Goal: Check status: Check status

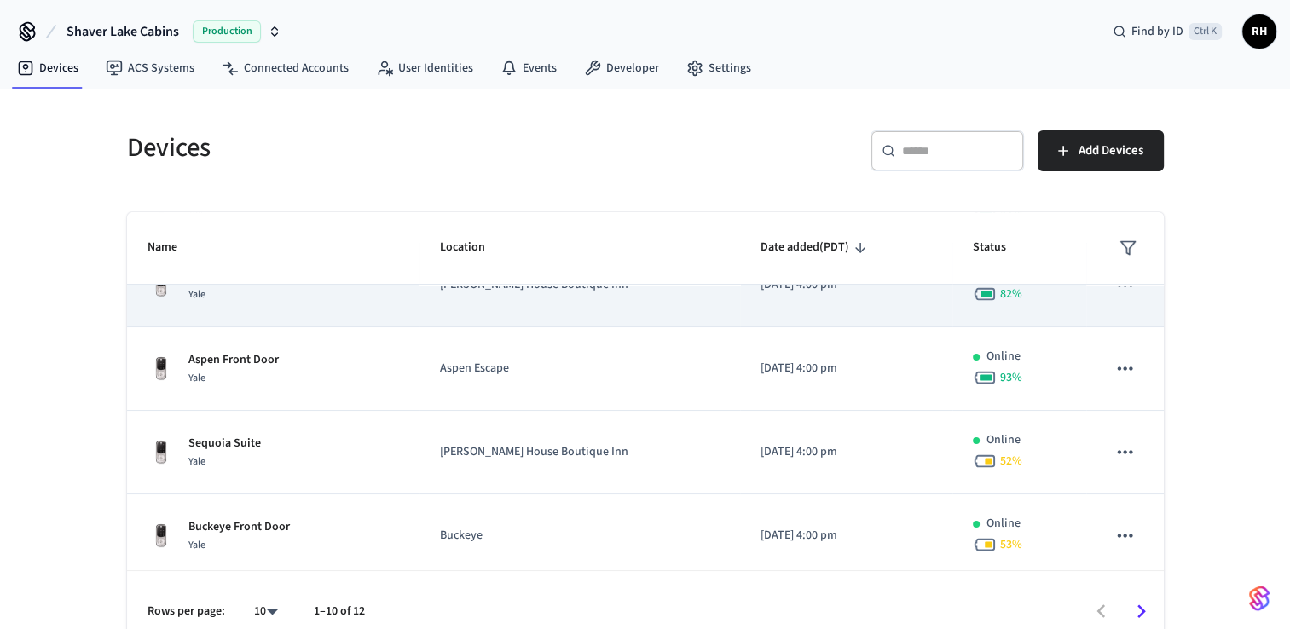
scroll to position [170, 0]
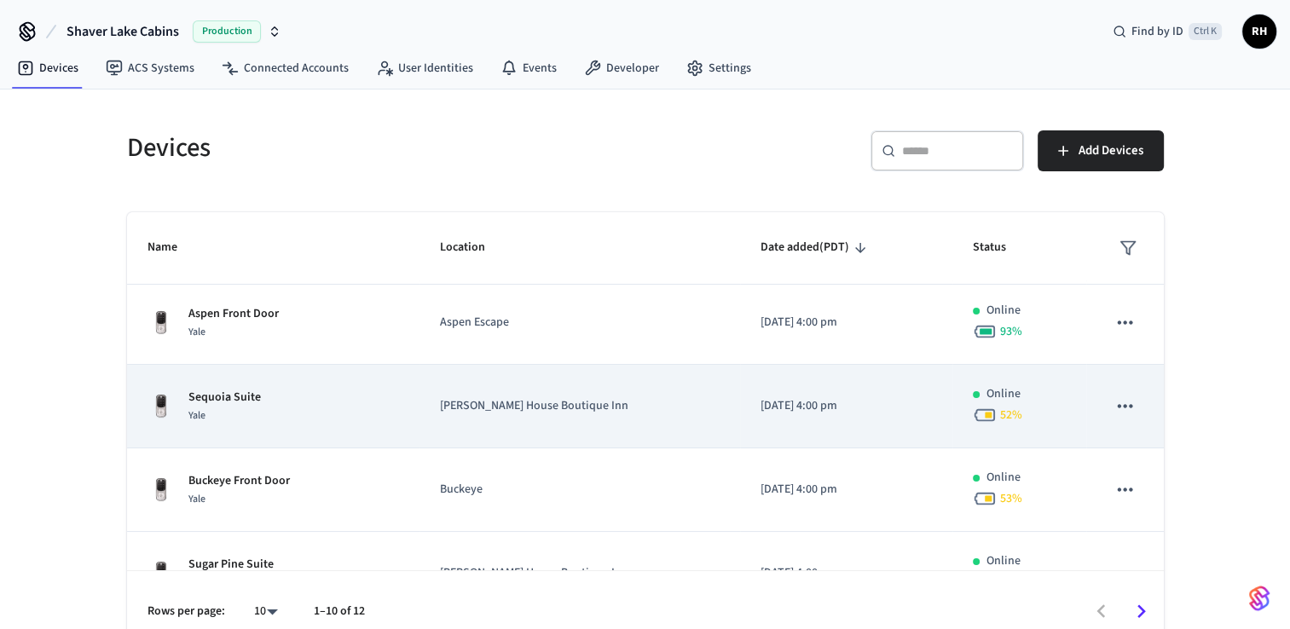
click at [811, 422] on td "[DATE] 4:00 pm" at bounding box center [846, 407] width 212 height 84
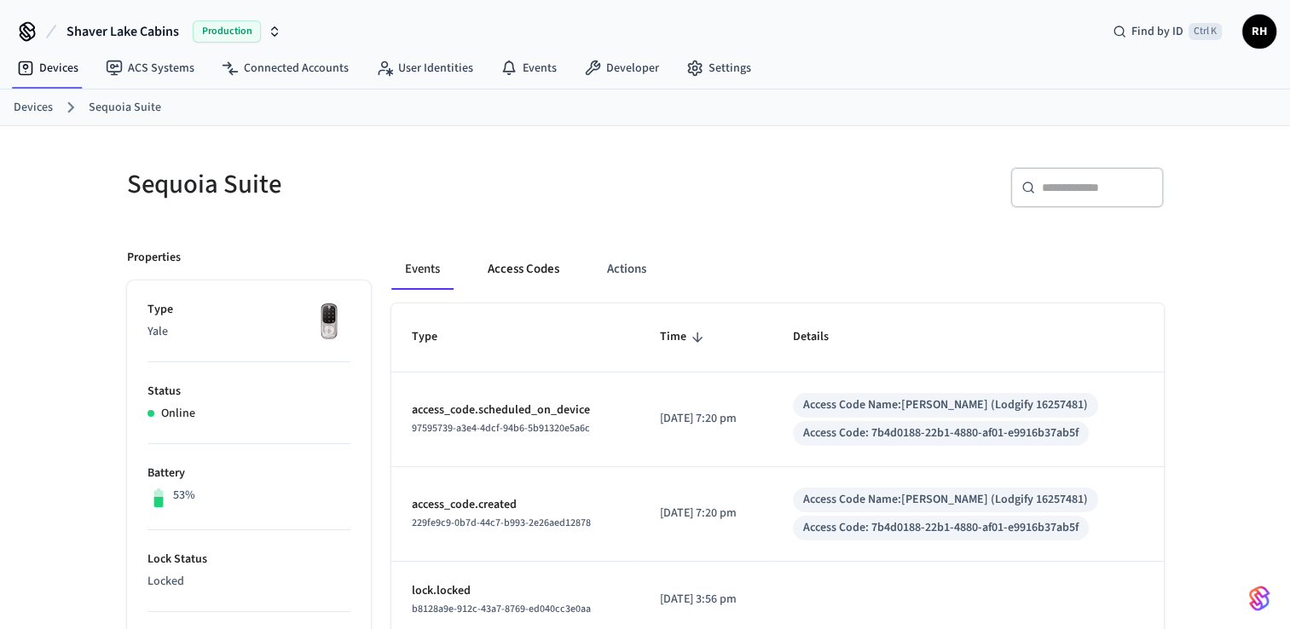
click at [542, 273] on button "Access Codes" at bounding box center [523, 269] width 99 height 41
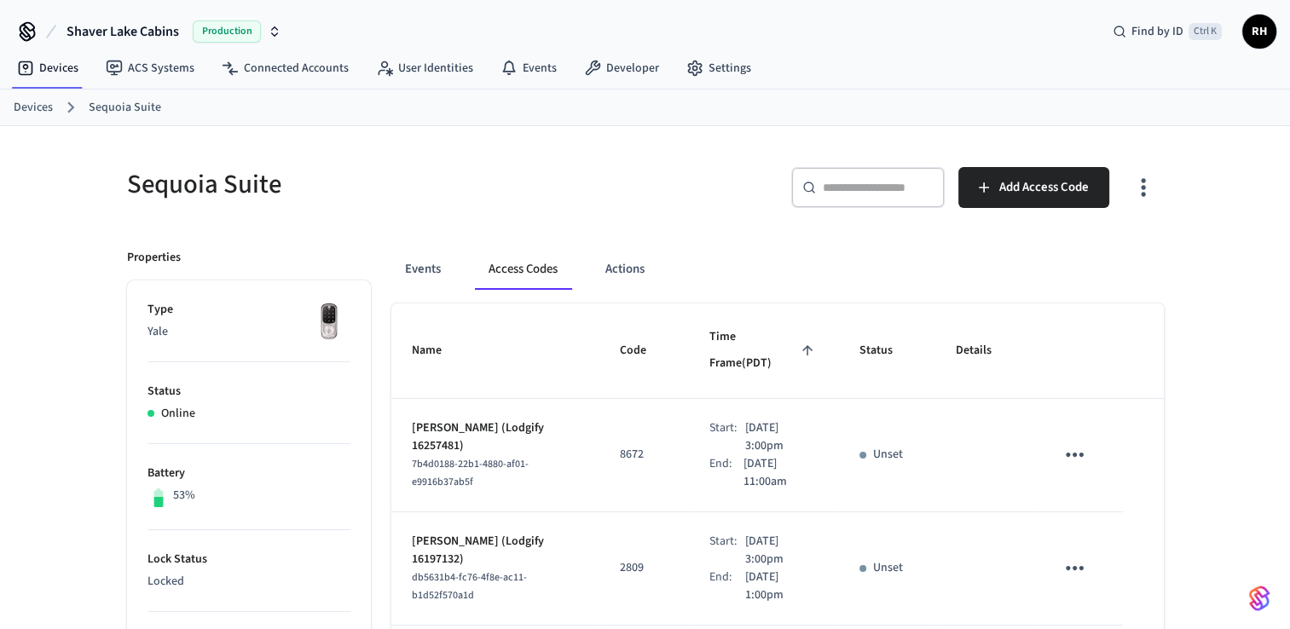
click at [38, 104] on link "Devices" at bounding box center [33, 108] width 39 height 18
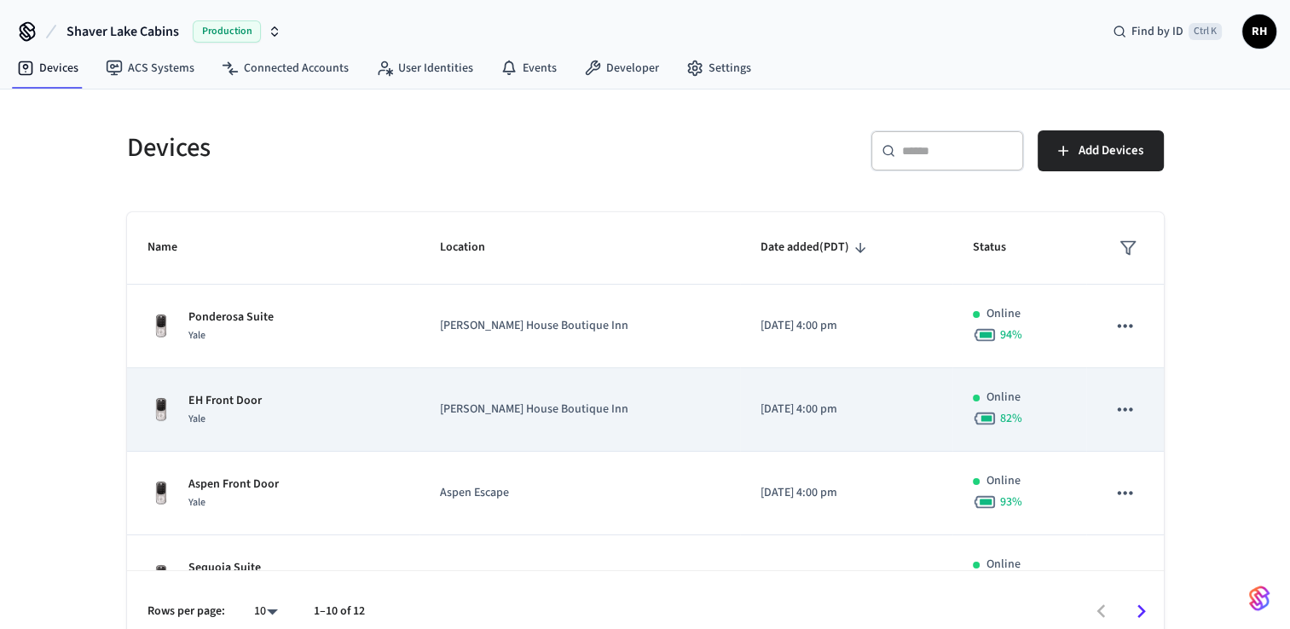
click at [520, 402] on p "[PERSON_NAME] House Boutique Inn" at bounding box center [580, 410] width 280 height 18
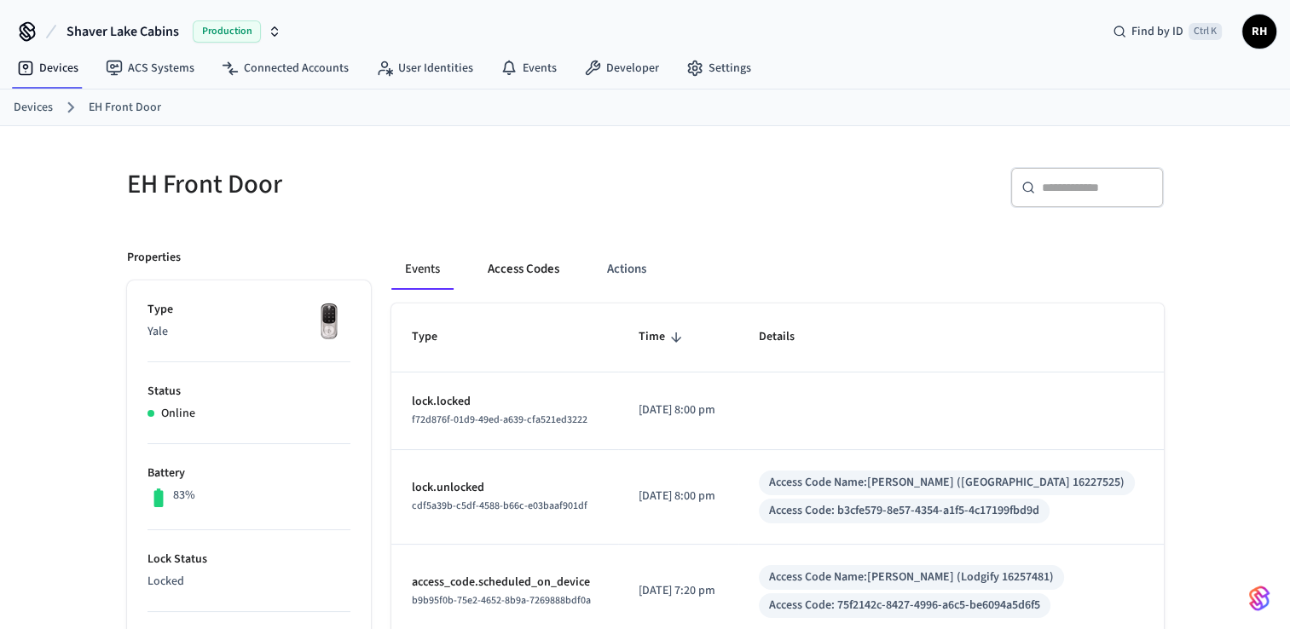
click at [517, 284] on button "Access Codes" at bounding box center [523, 269] width 99 height 41
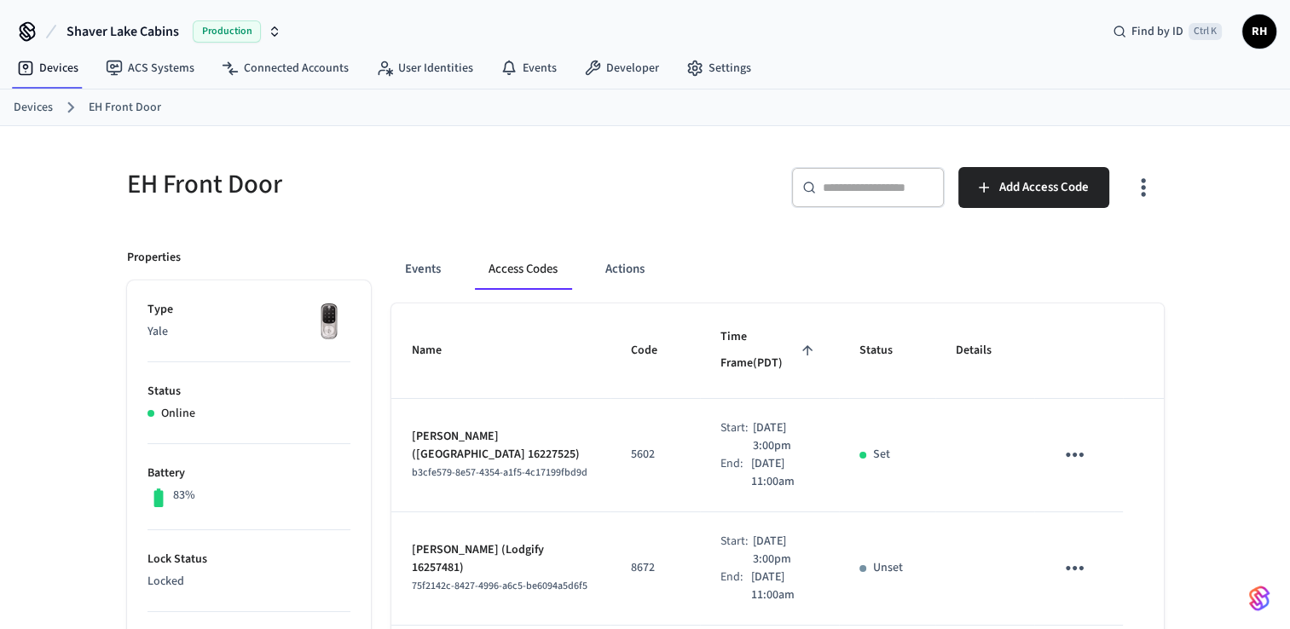
click at [34, 107] on link "Devices" at bounding box center [33, 108] width 39 height 18
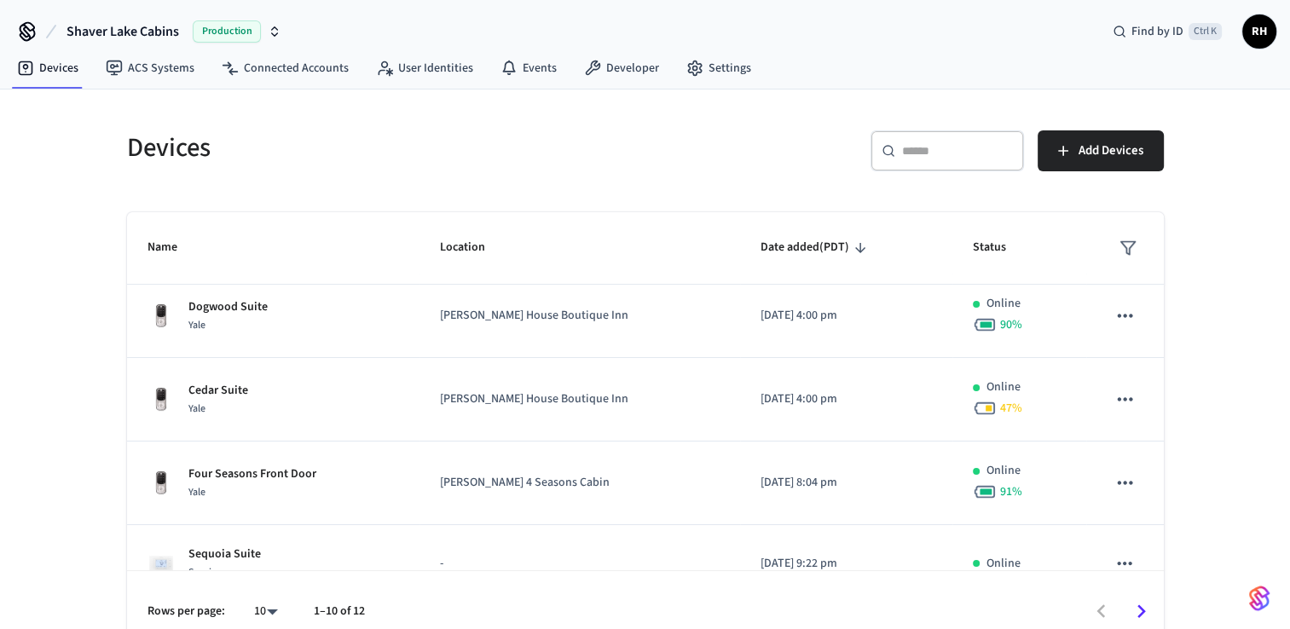
scroll to position [541, 0]
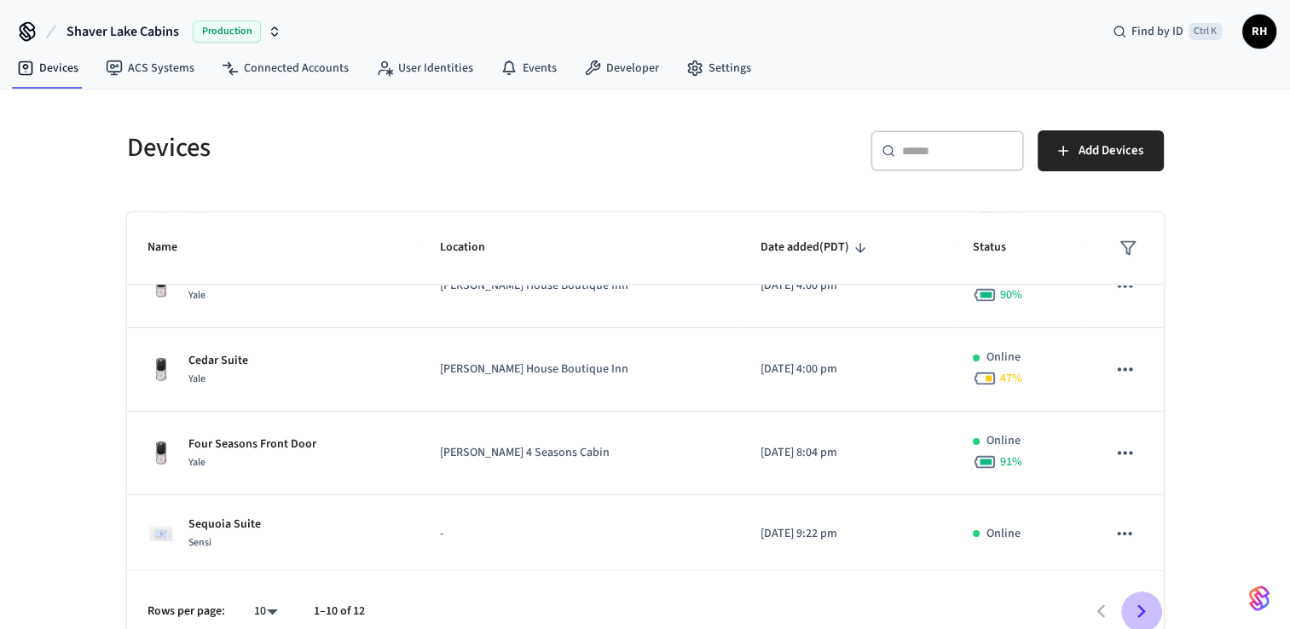
click at [1131, 610] on icon "Go to next page" at bounding box center [1141, 611] width 26 height 26
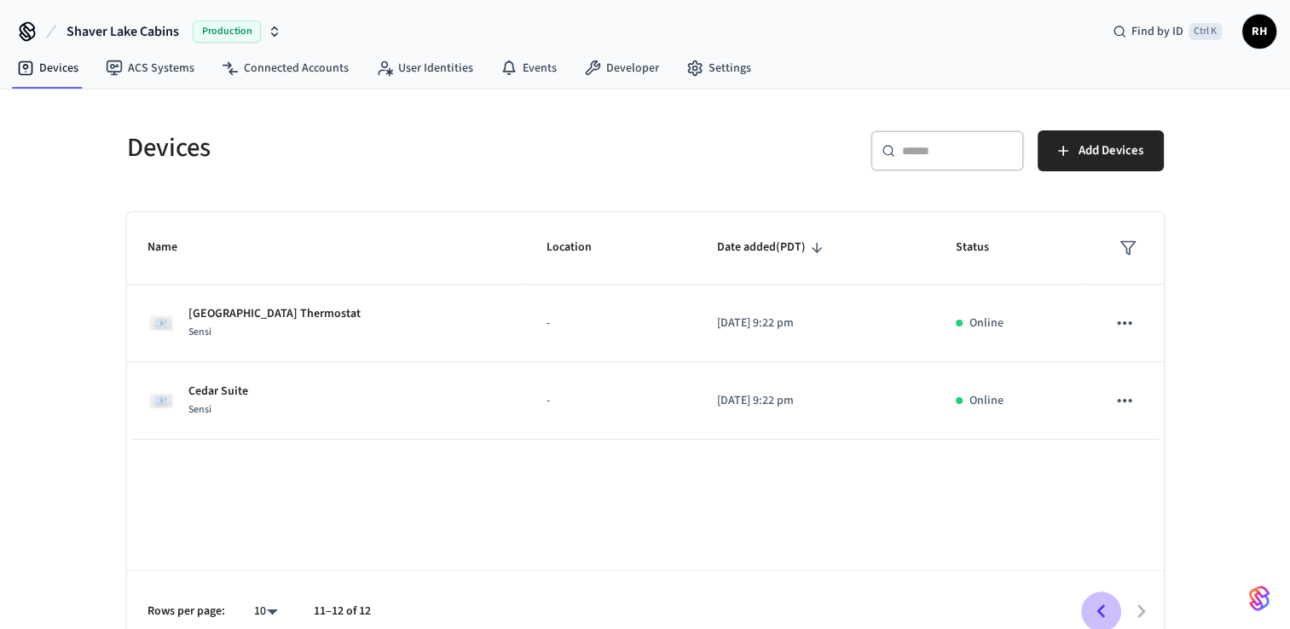
click at [1094, 609] on icon "Go to previous page" at bounding box center [1101, 611] width 26 height 26
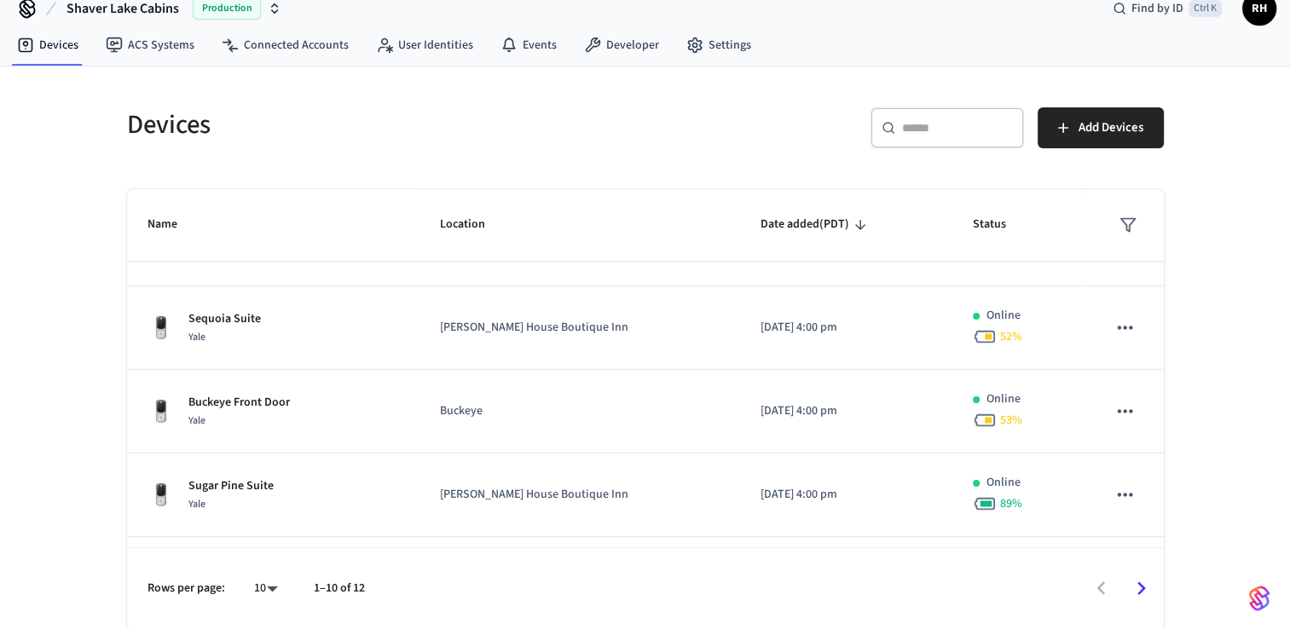
scroll to position [256, 0]
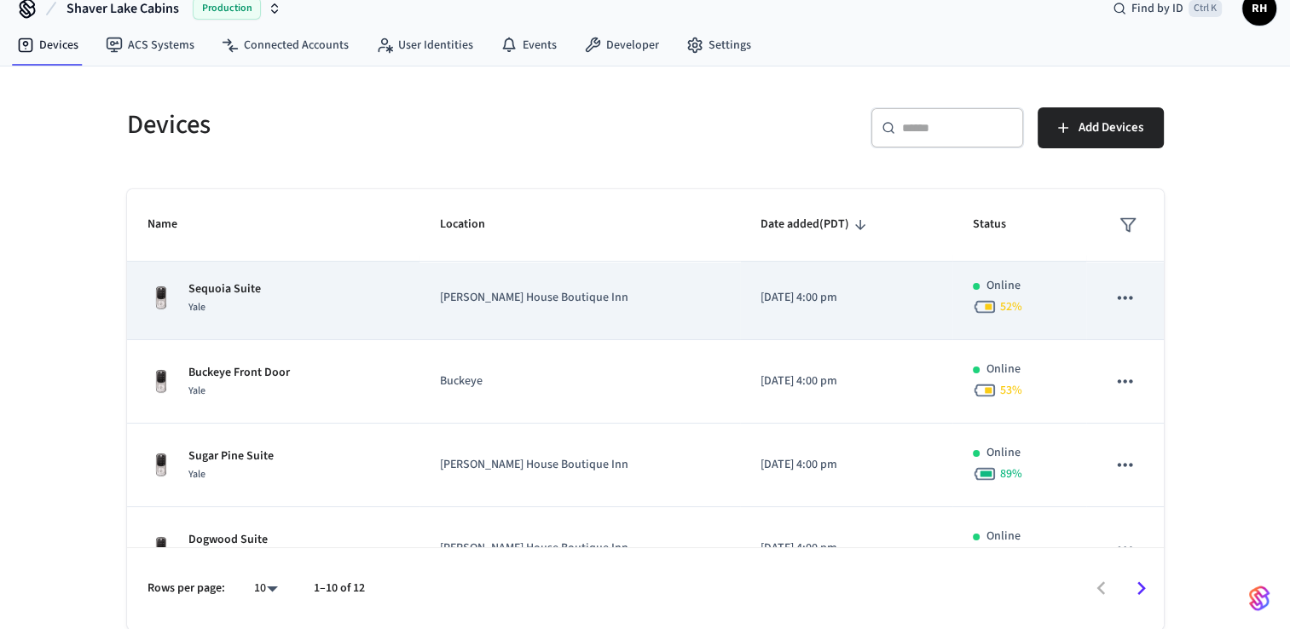
click at [243, 311] on div "Yale" at bounding box center [224, 307] width 72 height 18
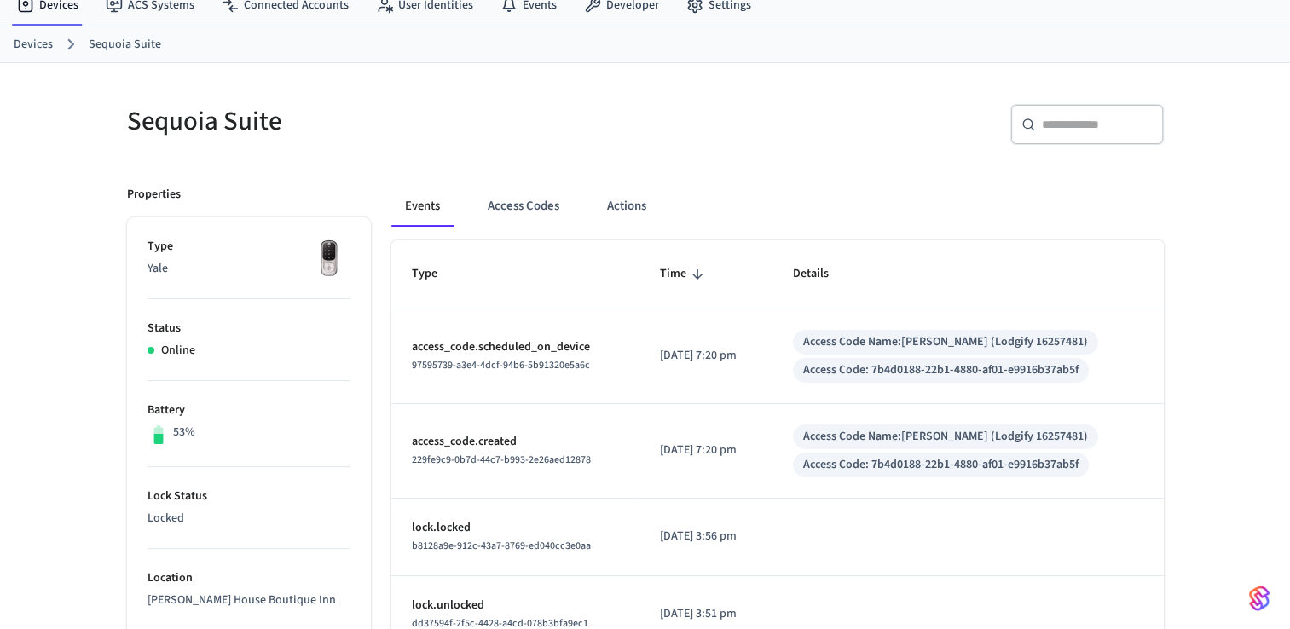
scroll to position [53, 0]
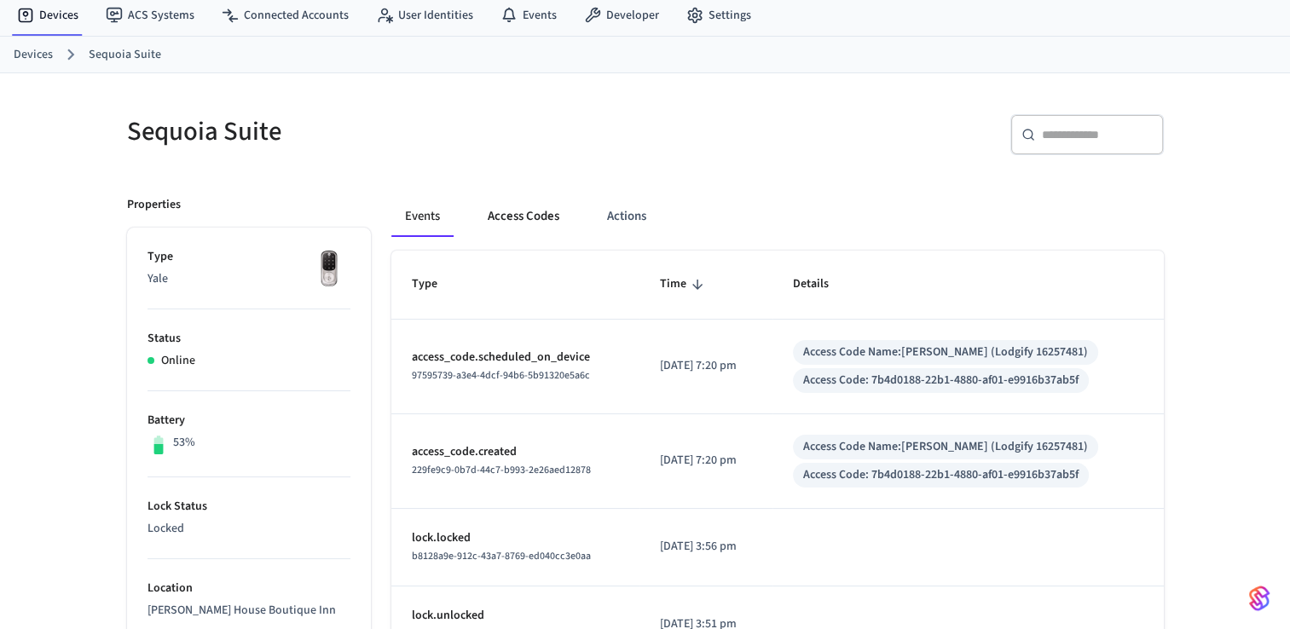
click at [488, 219] on button "Access Codes" at bounding box center [523, 216] width 99 height 41
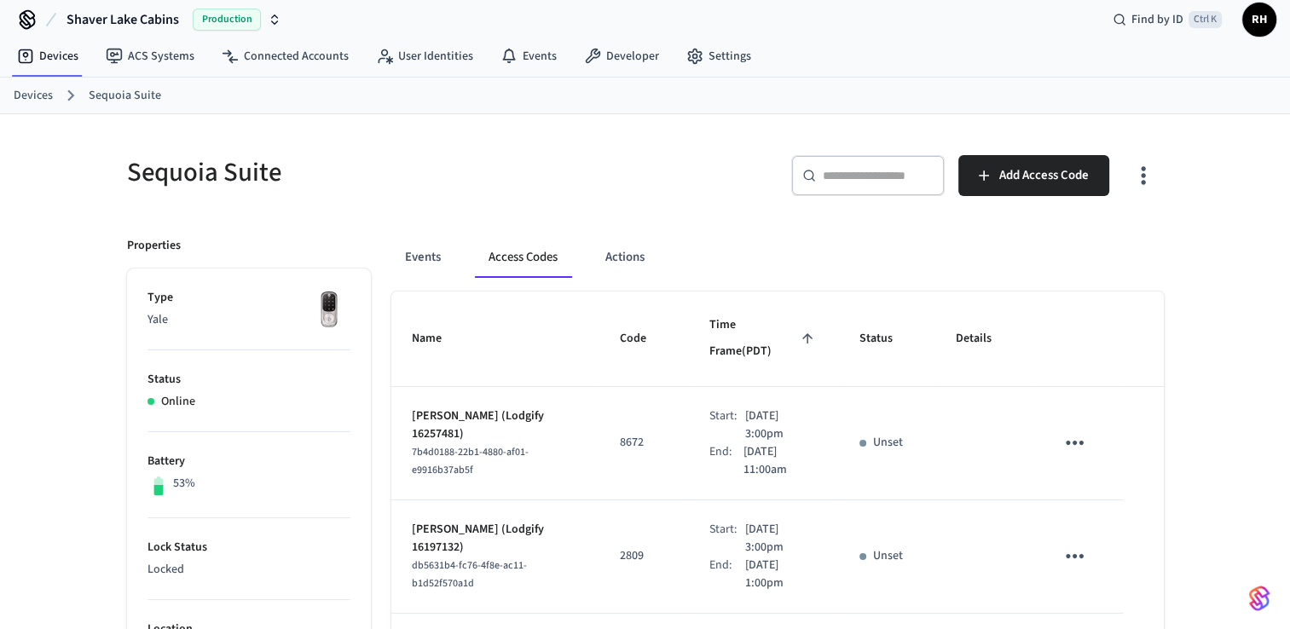
scroll to position [0, 0]
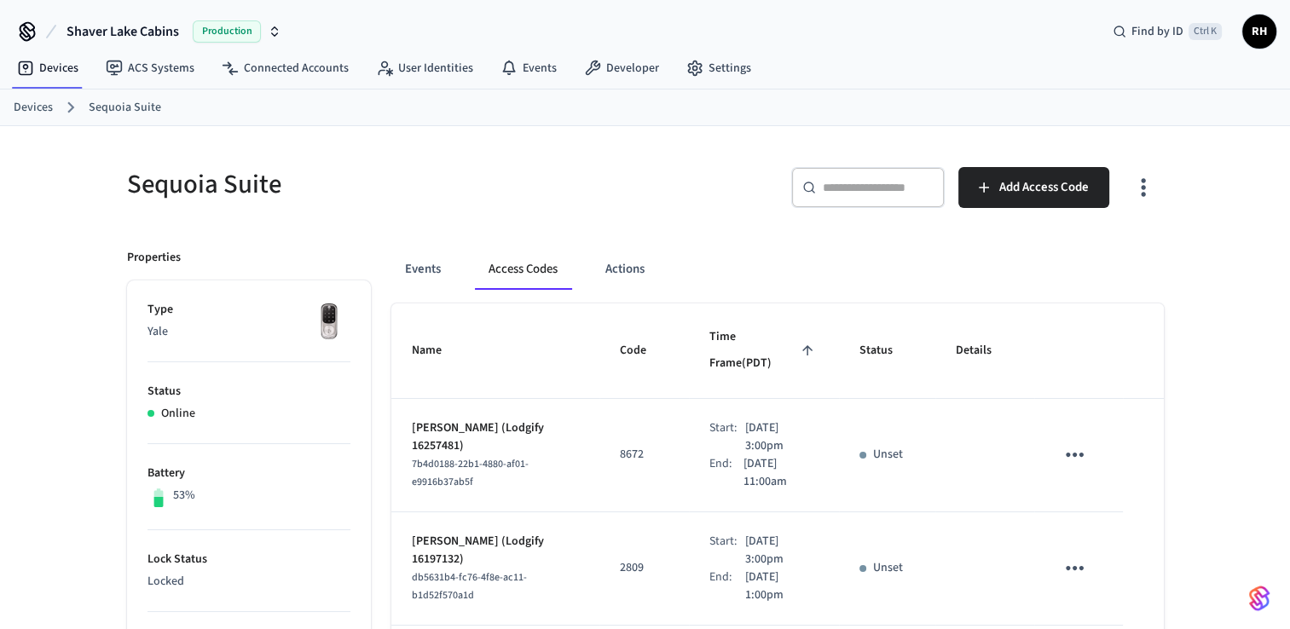
click at [40, 105] on link "Devices" at bounding box center [33, 108] width 39 height 18
